Goal: Task Accomplishment & Management: Complete application form

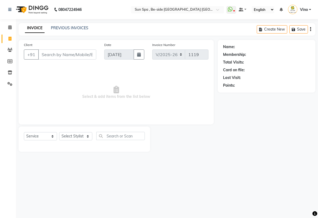
select select "5782"
select select "service"
click at [11, 39] on icon at bounding box center [9, 39] width 3 height 4
select select "service"
type input "1119"
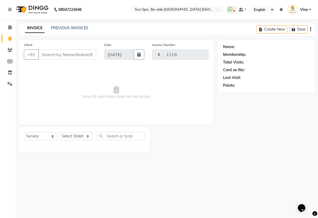
select select "5782"
click at [10, 29] on span at bounding box center [9, 27] width 9 height 6
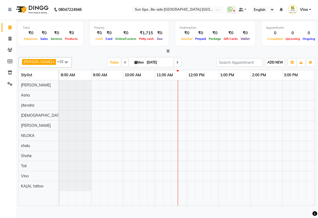
click at [281, 64] on span "ADD NEW" at bounding box center [276, 62] width 16 height 4
click at [295, 90] on link "Add Expense" at bounding box center [306, 86] width 42 height 7
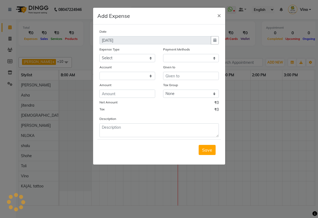
select select "1"
select select "4733"
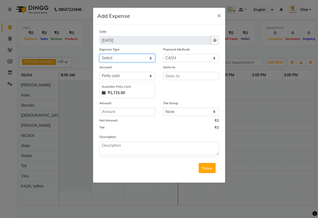
select select "12834"
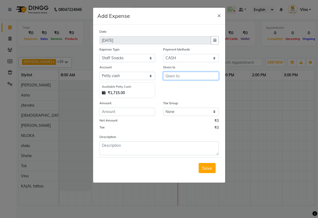
click at [183, 75] on input "text" at bounding box center [191, 76] width 56 height 8
click at [182, 95] on ngb-highlight "[PERSON_NAME]" at bounding box center [188, 95] width 36 height 5
type input "Jitendra"
click at [138, 111] on input "number" at bounding box center [128, 112] width 56 height 8
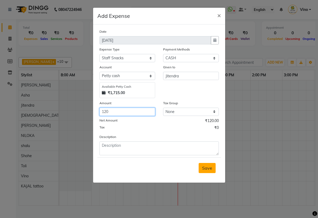
type input "120"
click at [207, 168] on span "Save" at bounding box center [207, 167] width 10 height 5
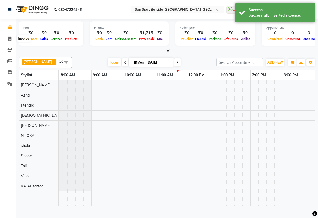
click at [8, 39] on icon at bounding box center [9, 39] width 3 height 4
select select "service"
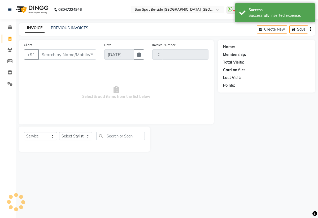
type input "1119"
select select "5782"
click at [9, 37] on icon at bounding box center [9, 39] width 3 height 4
select select "5782"
select select "service"
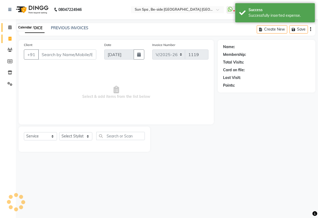
click at [9, 29] on icon at bounding box center [9, 27] width 3 height 4
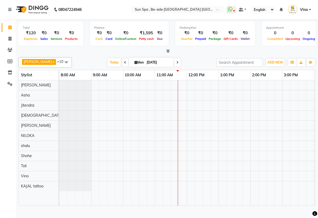
select select "service"
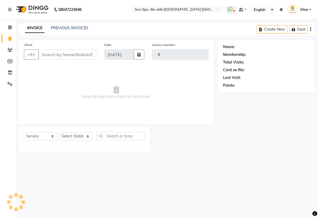
type input "1119"
select select "5782"
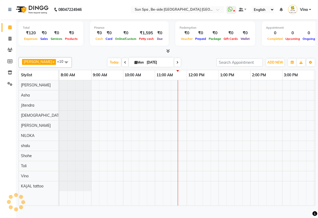
select select "service"
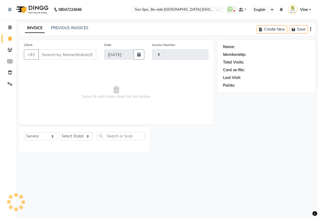
type input "1119"
select select "5782"
